Goal: Information Seeking & Learning: Find contact information

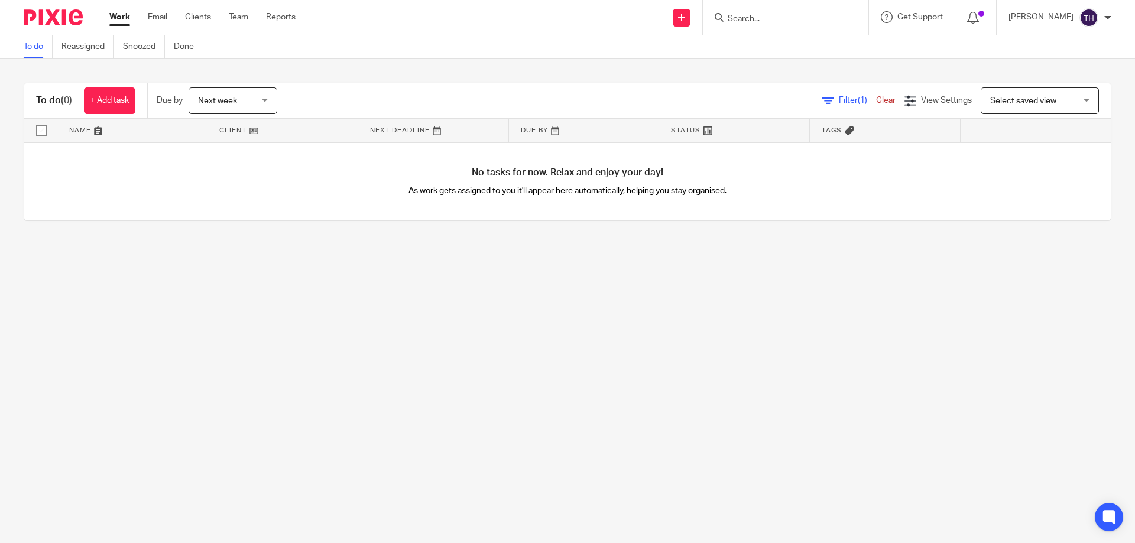
click at [750, 22] on input "Search" at bounding box center [780, 19] width 106 height 11
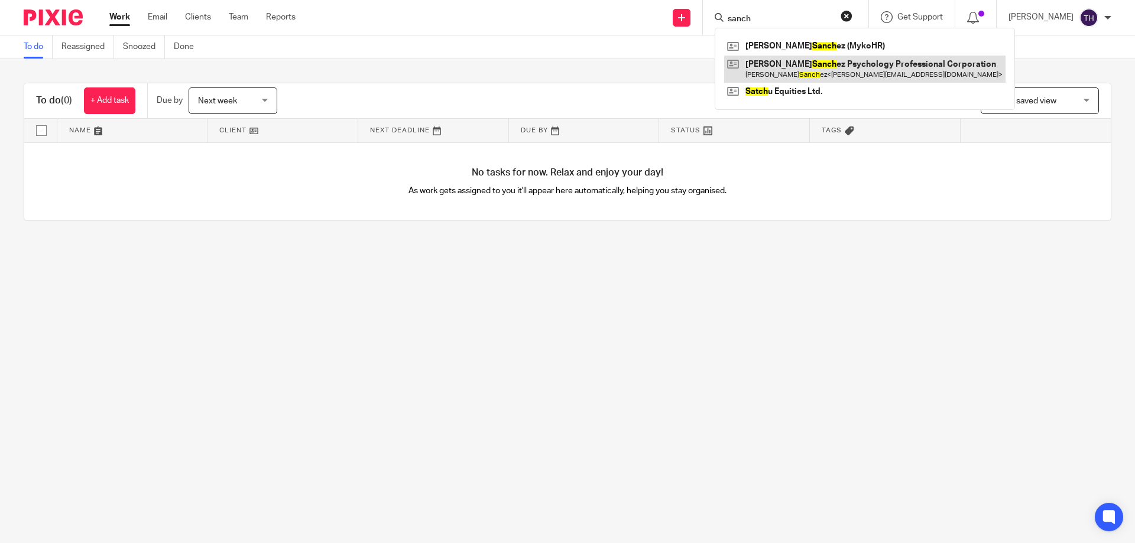
type input "sanch"
click at [792, 65] on link at bounding box center [864, 69] width 281 height 27
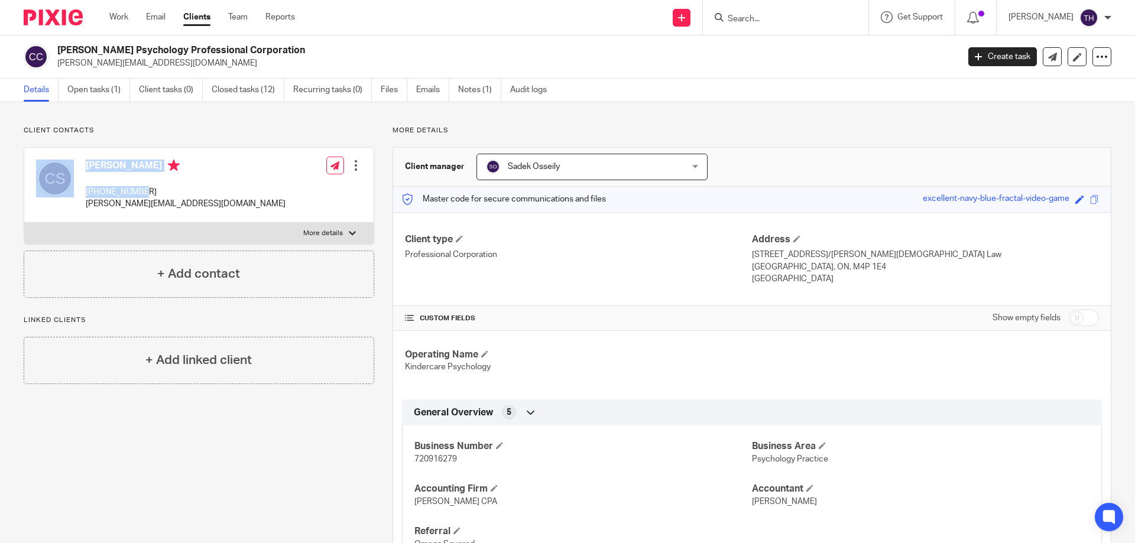
drag, startPoint x: 146, startPoint y: 188, endPoint x: 72, endPoint y: 190, distance: 74.5
click at [70, 190] on div "[PERSON_NAME] [PHONE_NUMBER] [PERSON_NAME][EMAIL_ADDRESS][DOMAIN_NAME]" at bounding box center [161, 185] width 250 height 63
click at [90, 189] on p "[PHONE_NUMBER]" at bounding box center [186, 192] width 200 height 12
click at [95, 189] on p "[PHONE_NUMBER]" at bounding box center [186, 192] width 200 height 12
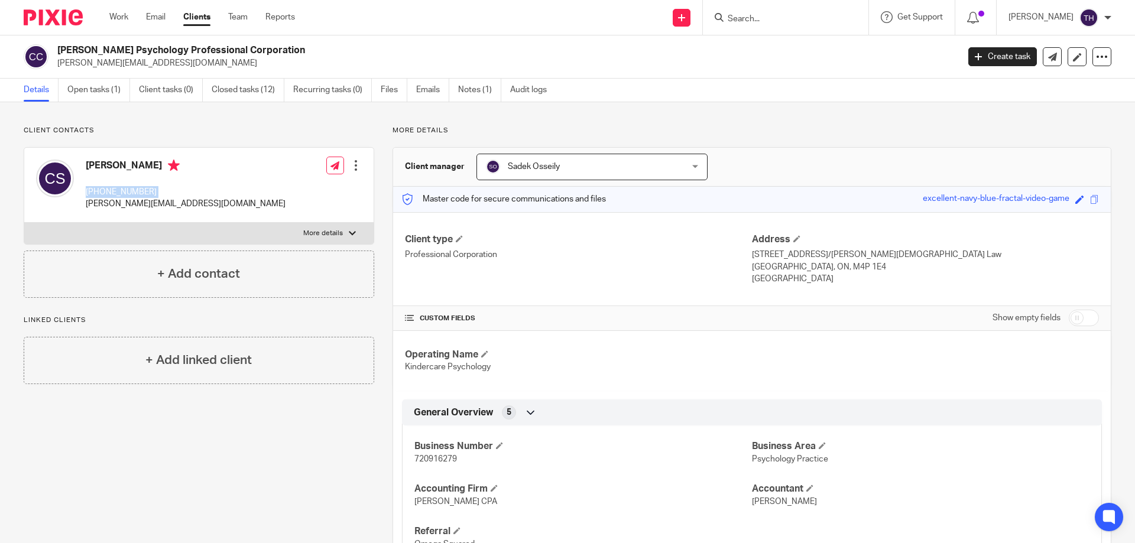
click at [95, 189] on p "[PHONE_NUMBER]" at bounding box center [186, 192] width 200 height 12
drag, startPoint x: 189, startPoint y: 201, endPoint x: 83, endPoint y: 204, distance: 105.3
click at [83, 204] on div "[PERSON_NAME] [PHONE_NUMBER] [PERSON_NAME][EMAIL_ADDRESS][DOMAIN_NAME]" at bounding box center [161, 185] width 250 height 63
copy p "[PERSON_NAME][EMAIL_ADDRESS][DOMAIN_NAME]"
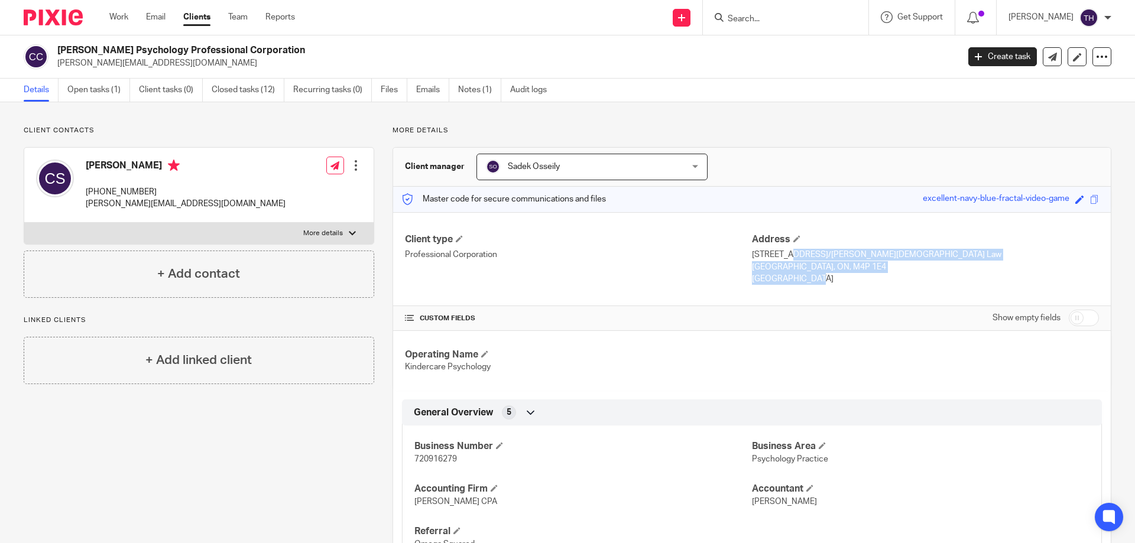
drag, startPoint x: 792, startPoint y: 277, endPoint x: 748, endPoint y: 258, distance: 47.9
click at [752, 258] on div "Address [STREET_ADDRESS]/[PERSON_NAME] Law [STREET_ADDRESS] [GEOGRAPHIC_DATA]" at bounding box center [925, 260] width 347 height 52
click at [752, 255] on p "[STREET_ADDRESS]/[PERSON_NAME][DEMOGRAPHIC_DATA] Law" at bounding box center [925, 255] width 347 height 12
drag, startPoint x: 747, startPoint y: 255, endPoint x: 854, endPoint y: 277, distance: 108.7
click at [854, 277] on div "Address [STREET_ADDRESS]/[PERSON_NAME] Law [STREET_ADDRESS] [GEOGRAPHIC_DATA]" at bounding box center [925, 260] width 347 height 52
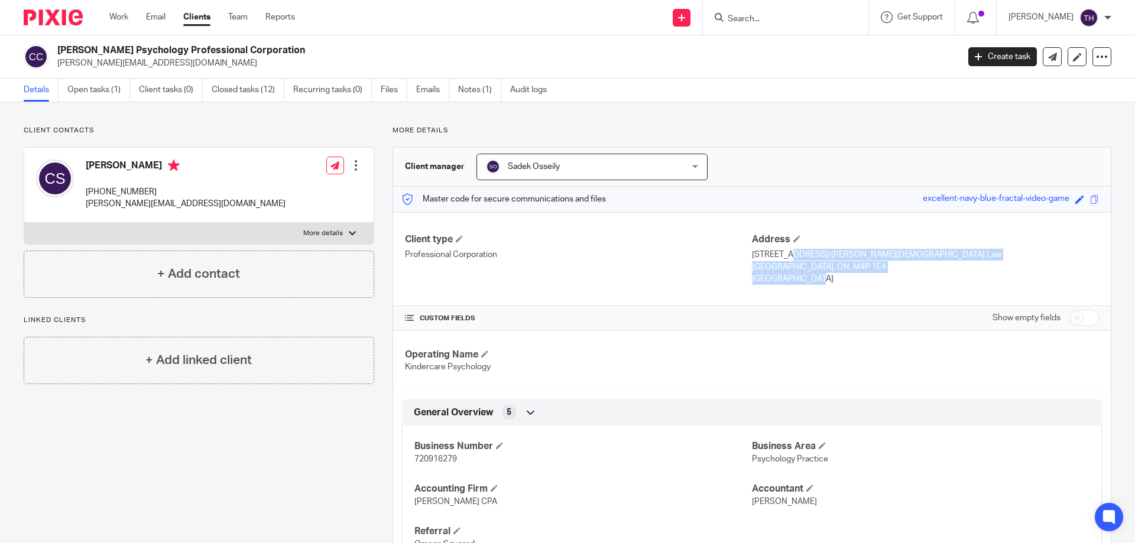
copy div "[STREET_ADDRESS]"
